Goal: Transaction & Acquisition: Purchase product/service

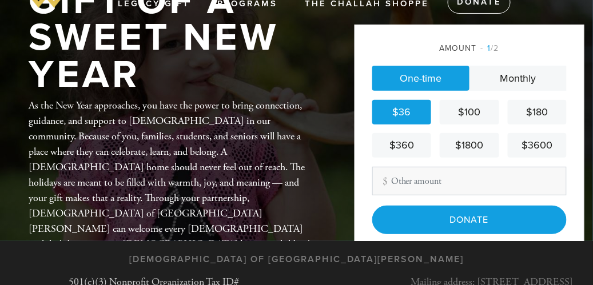
scroll to position [46, 0]
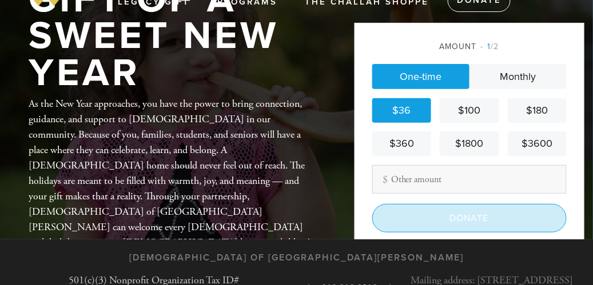
click at [469, 233] on input "Donate" at bounding box center [469, 218] width 194 height 29
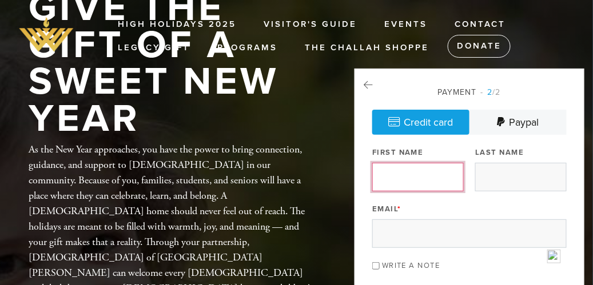
click at [416, 178] on input "First Name" at bounding box center [417, 177] width 91 height 29
type input "jack"
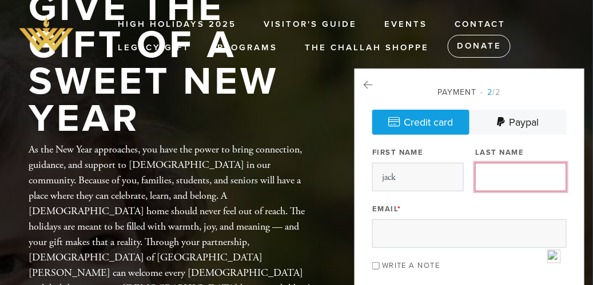
click at [514, 183] on input "Last Name" at bounding box center [520, 177] width 91 height 29
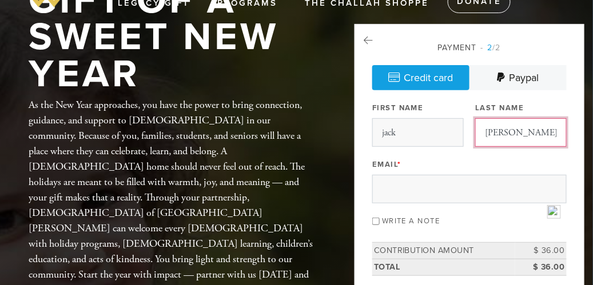
scroll to position [71, 0]
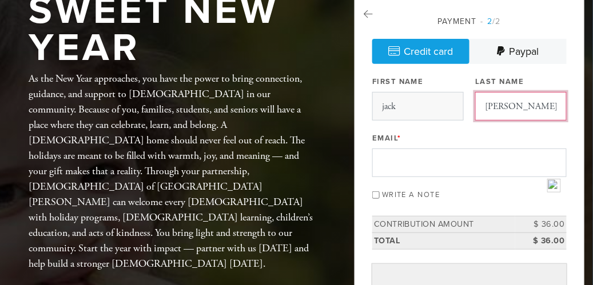
type input "[PERSON_NAME]"
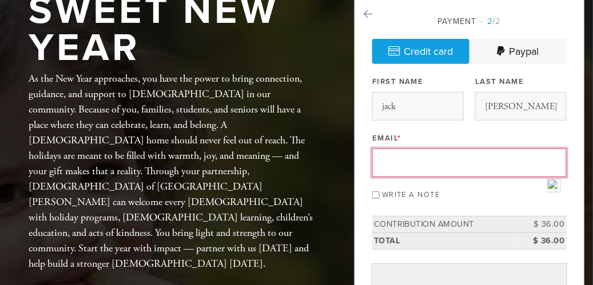
click at [427, 170] on input "Email *" at bounding box center [469, 163] width 194 height 29
type input "p"
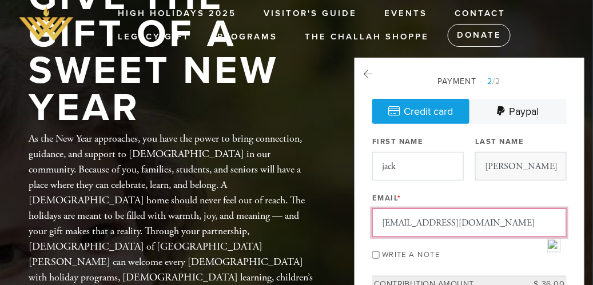
scroll to position [7, 0]
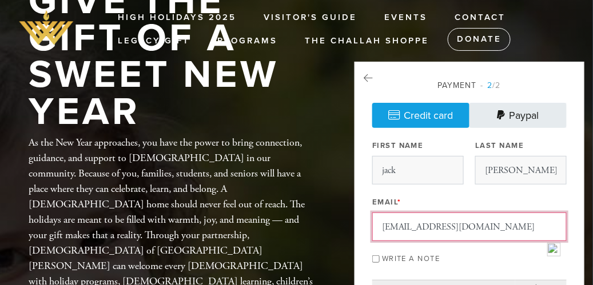
type input "[EMAIL_ADDRESS][DOMAIN_NAME]"
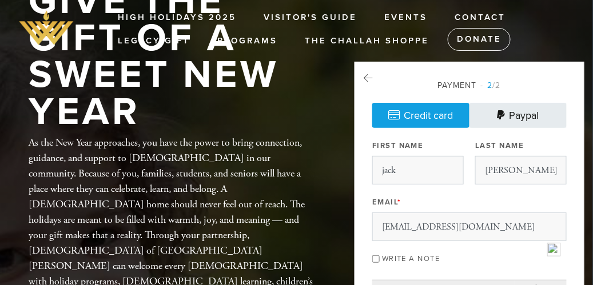
click at [524, 117] on link "Paypal" at bounding box center [517, 115] width 97 height 25
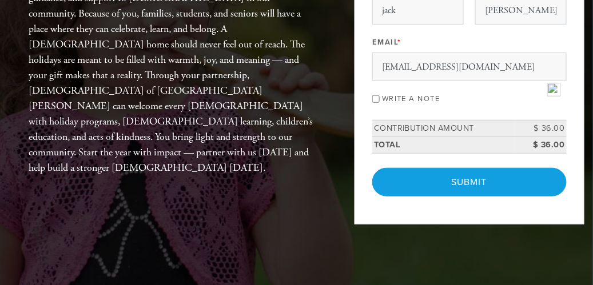
scroll to position [190, 0]
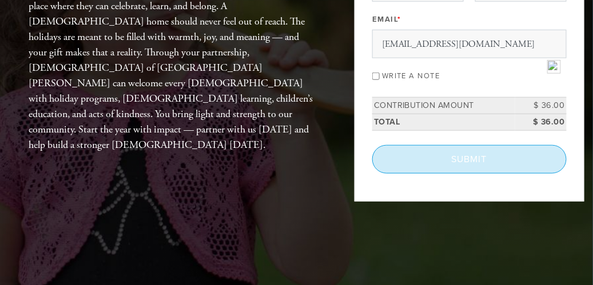
click at [473, 174] on input "Submit" at bounding box center [469, 159] width 194 height 29
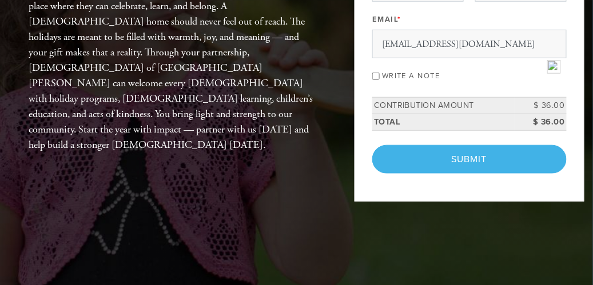
click at [472, 174] on div "< Previous Page Submit" at bounding box center [469, 159] width 194 height 29
click at [466, 174] on div "< Previous Page Submit" at bounding box center [469, 159] width 194 height 29
